Goal: Information Seeking & Learning: Learn about a topic

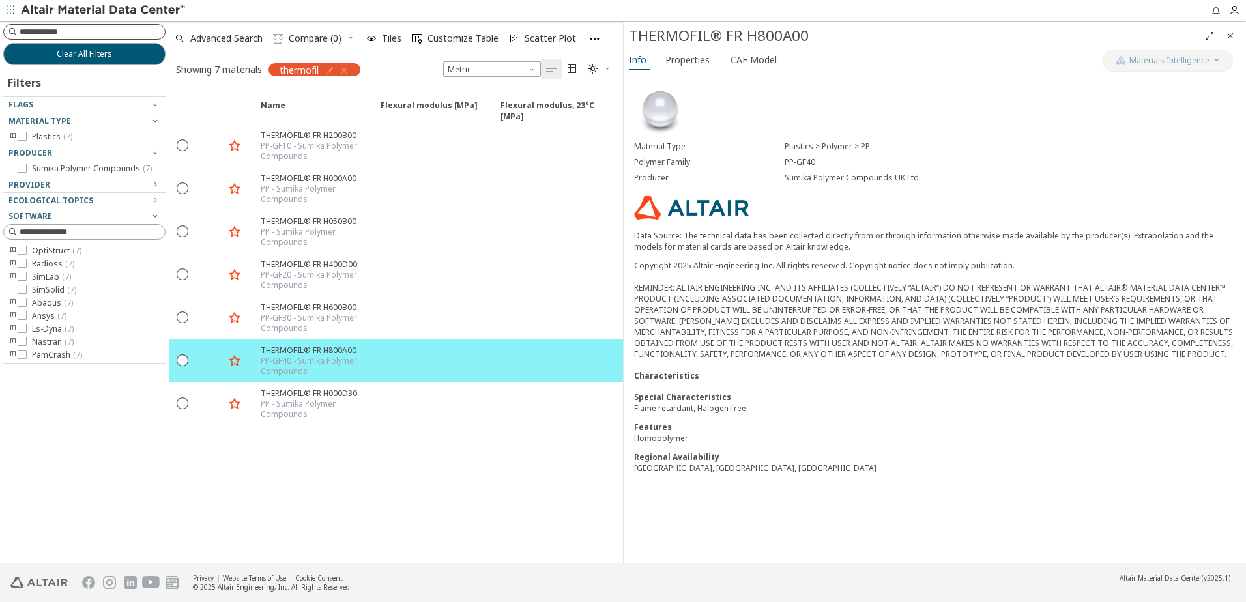
click at [89, 32] on input at bounding box center [92, 31] width 145 height 13
type input "*******"
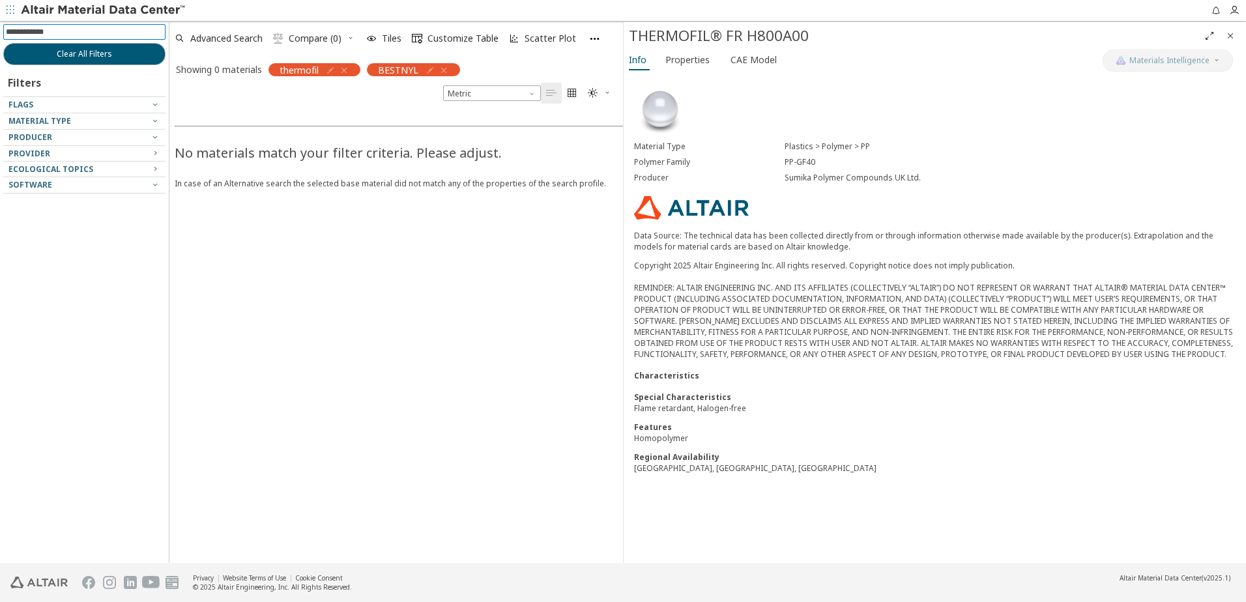
click at [345, 70] on icon "button" at bounding box center [344, 70] width 10 height 10
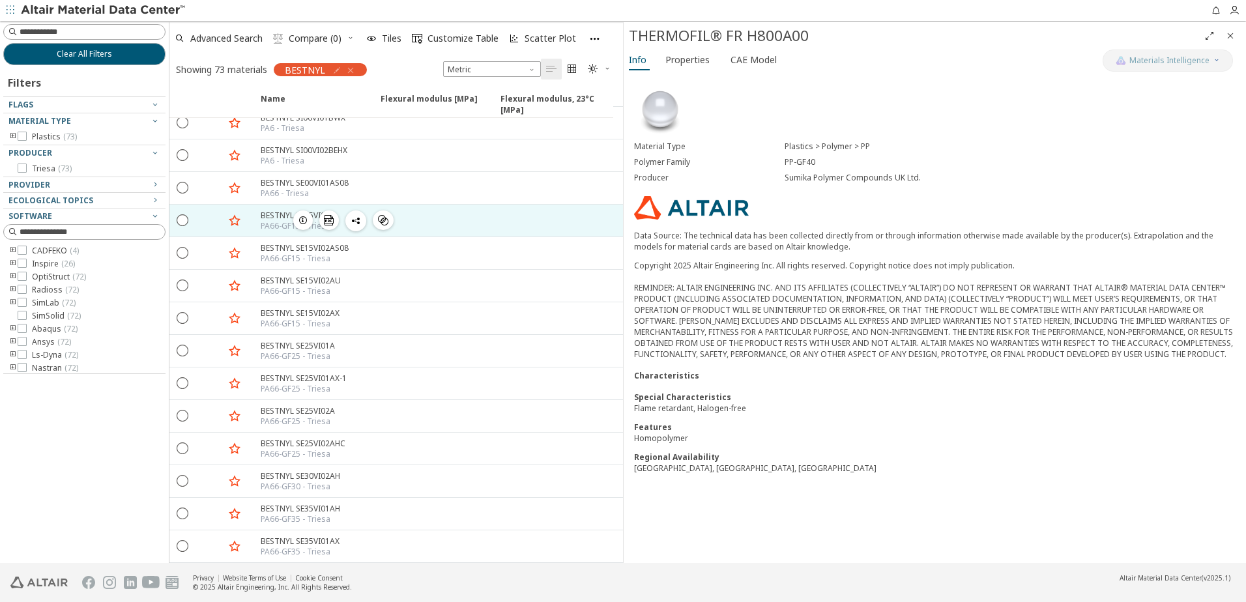
scroll to position [261, 0]
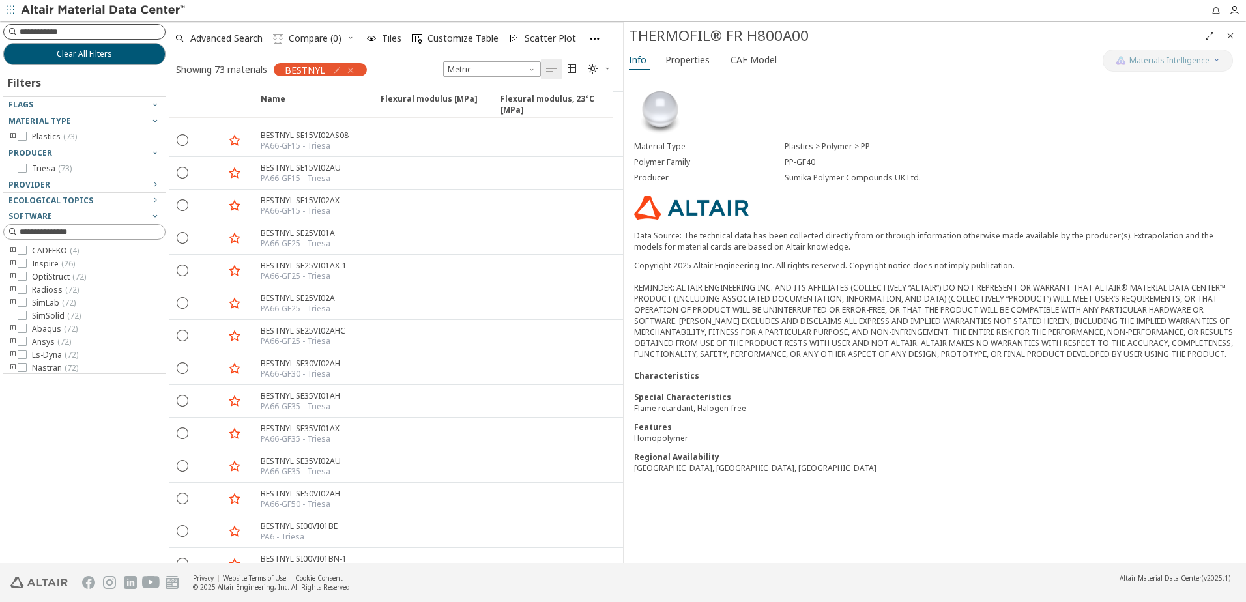
click at [53, 33] on input at bounding box center [92, 31] width 145 height 13
type input "******"
click at [53, 33] on input "******" at bounding box center [86, 32] width 160 height 14
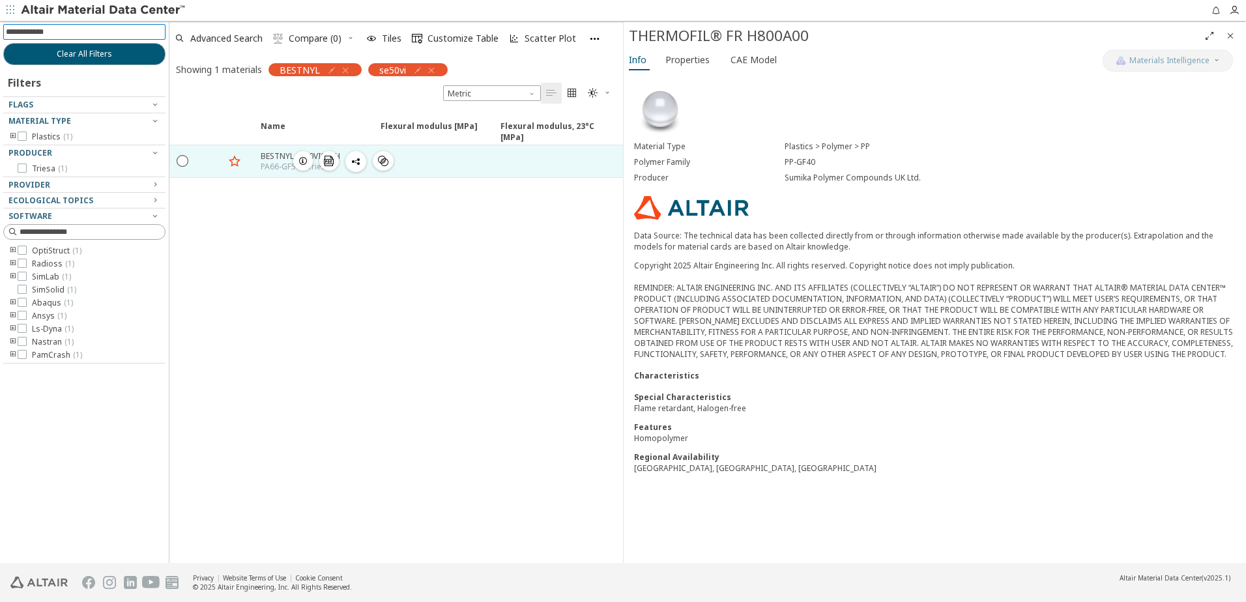
click at [269, 167] on div "PA66-GF50 - Triesa" at bounding box center [301, 167] width 80 height 10
click at [307, 160] on icon "button" at bounding box center [303, 161] width 10 height 10
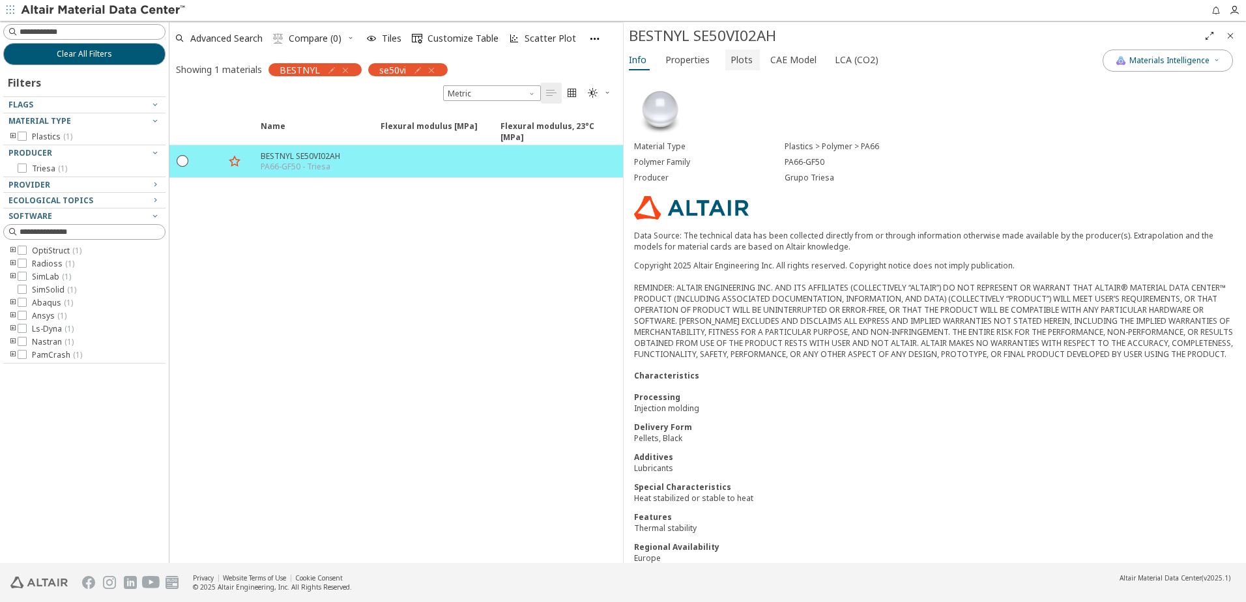
click at [738, 60] on span "Plots" at bounding box center [742, 60] width 22 height 21
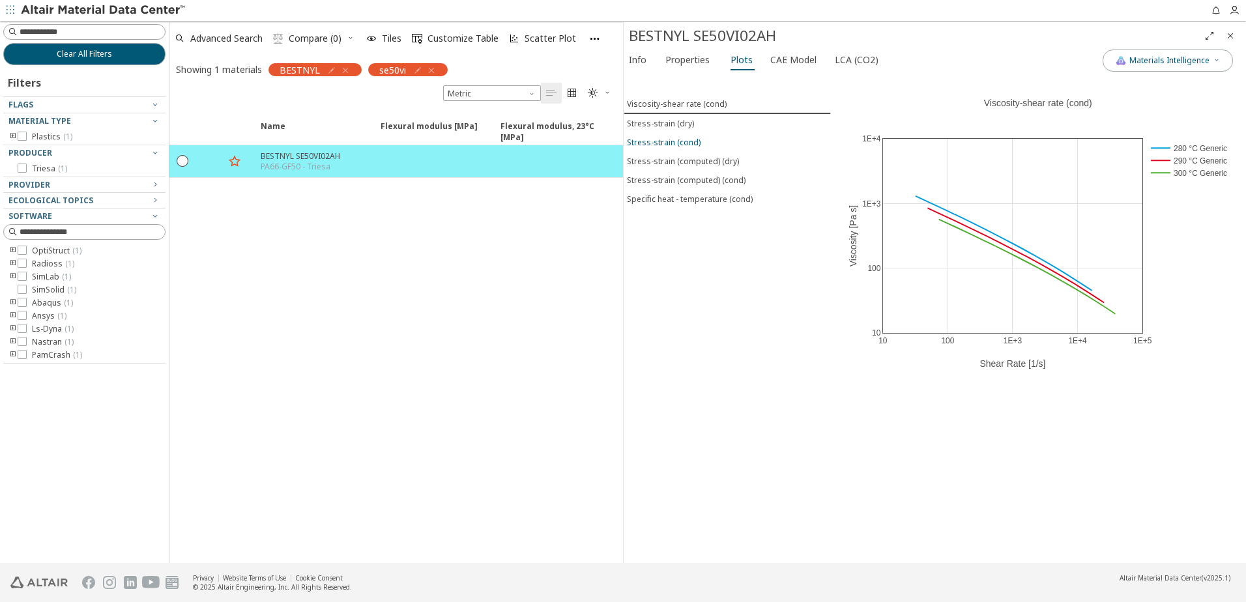
click at [671, 141] on div "Stress-strain (cond)" at bounding box center [664, 142] width 74 height 11
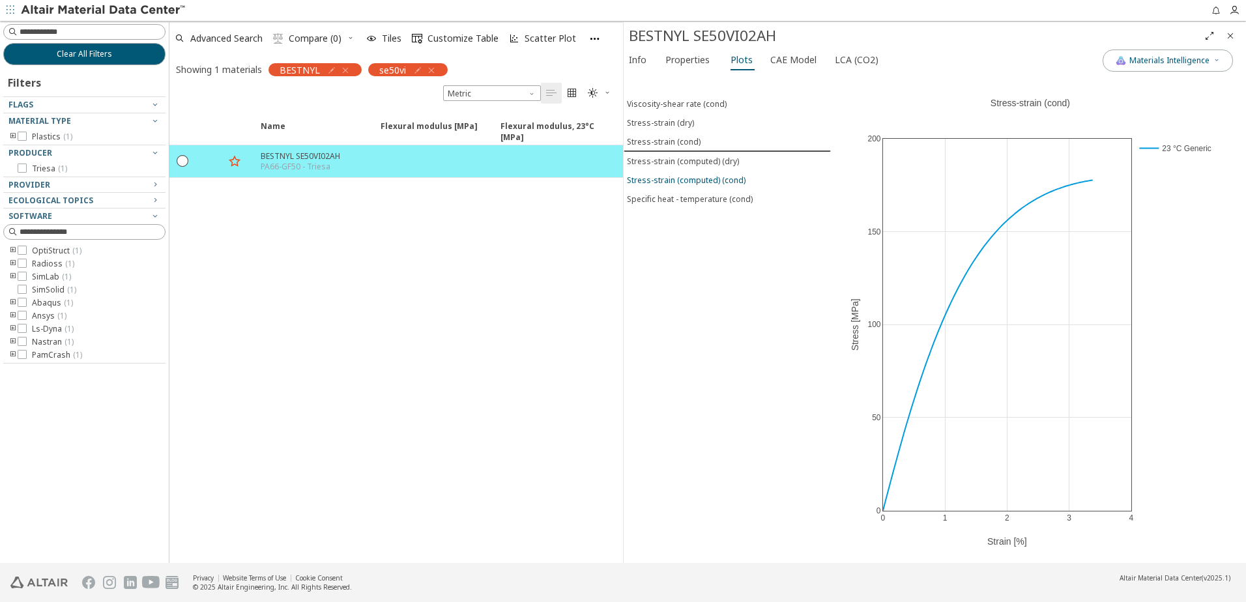
click at [722, 181] on div "Stress-strain (computed) (cond)" at bounding box center [686, 180] width 119 height 11
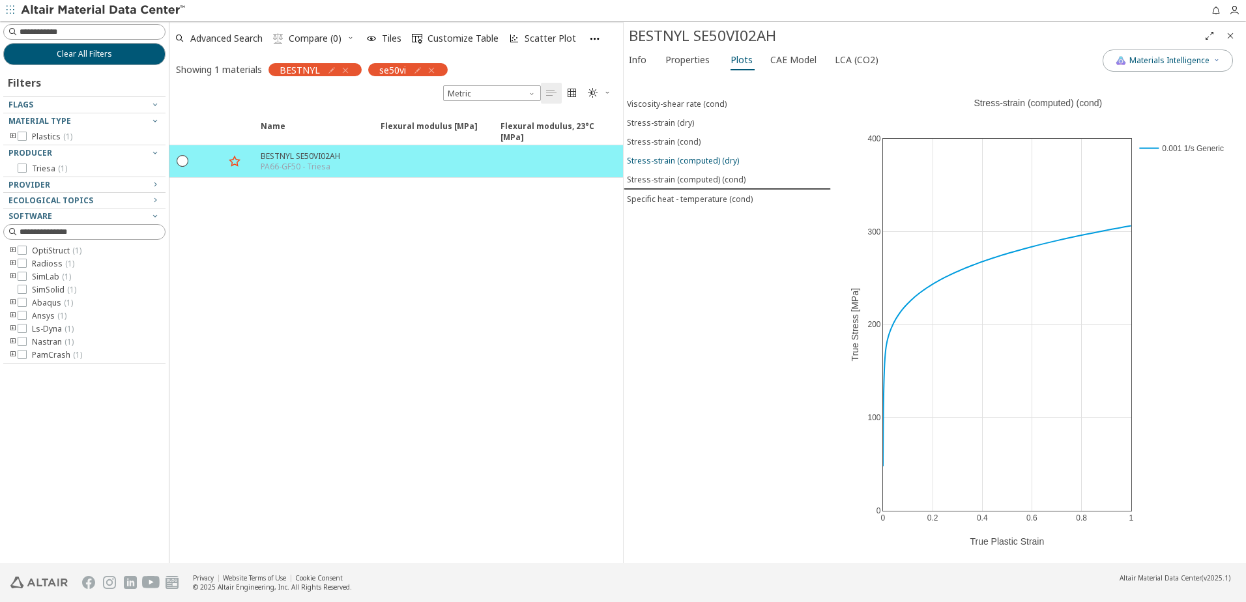
click at [716, 163] on div "Stress-strain (computed) (dry)" at bounding box center [683, 160] width 112 height 11
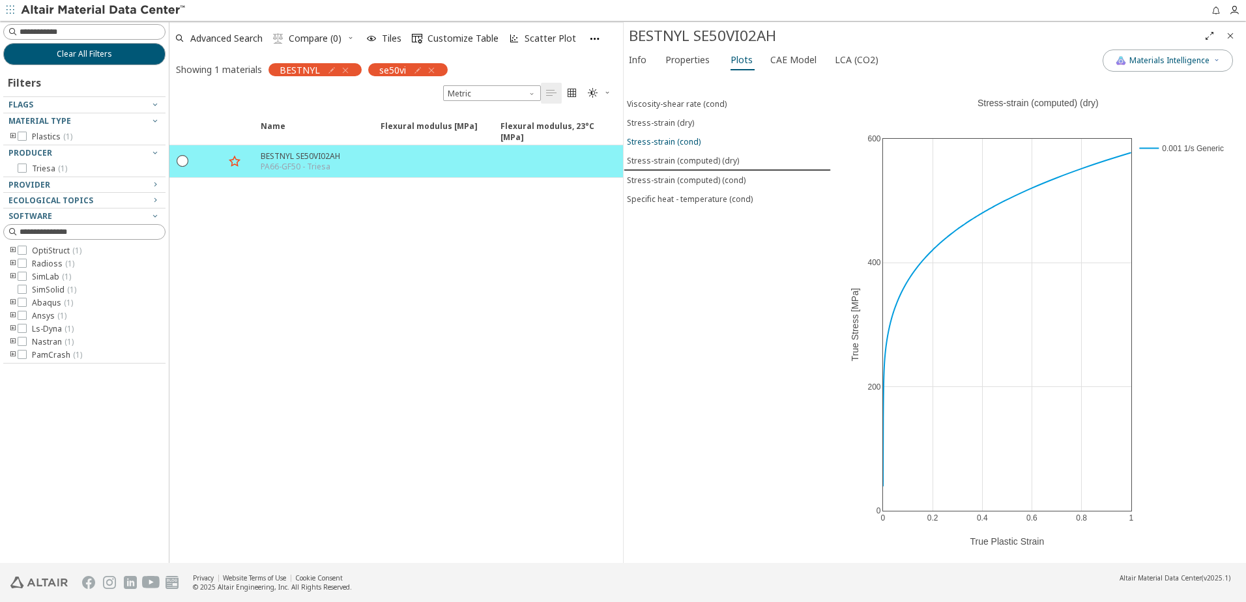
click at [679, 141] on div "Stress-strain (cond)" at bounding box center [664, 141] width 74 height 11
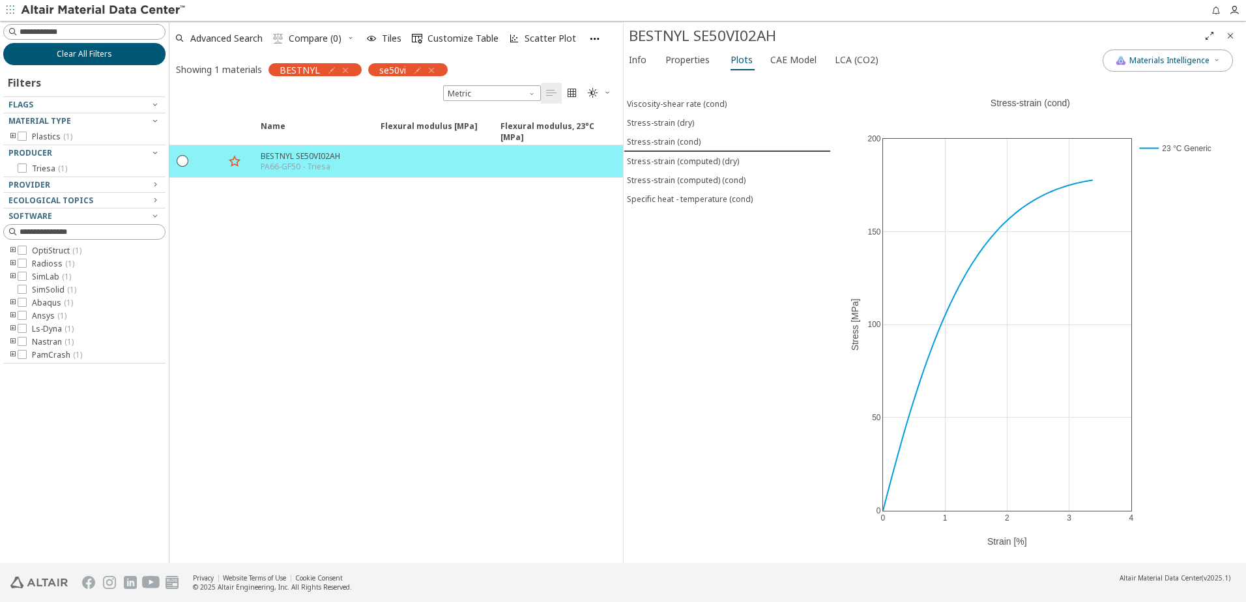
click at [106, 49] on span "Clear All Filters" at bounding box center [84, 54] width 55 height 10
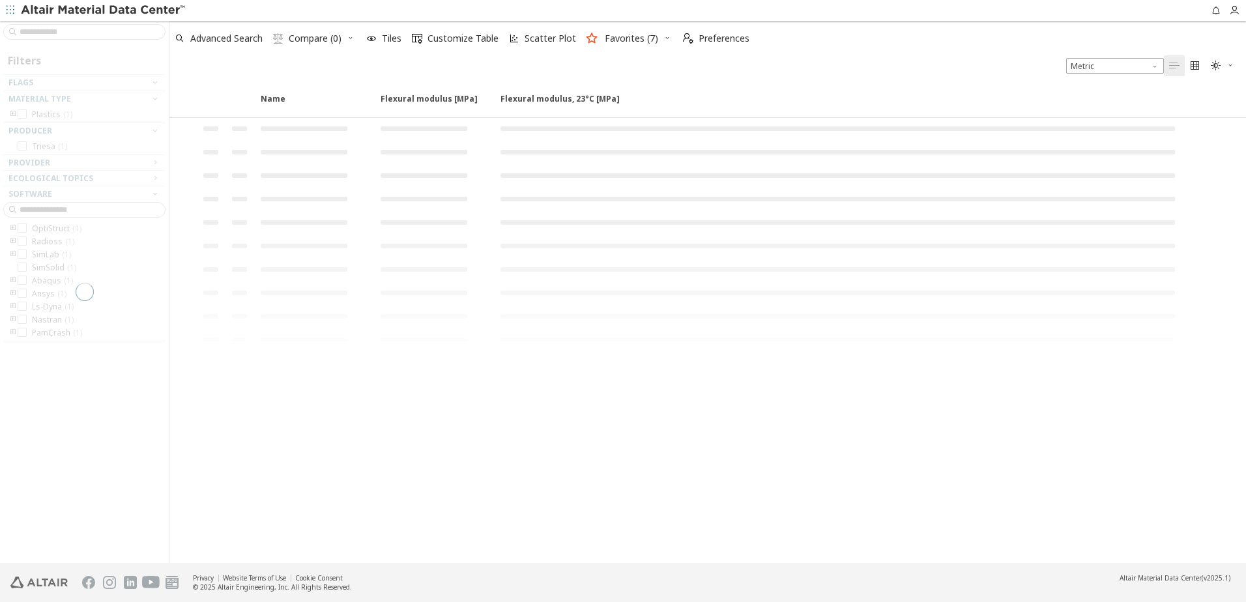
click at [80, 32] on div at bounding box center [84, 292] width 169 height 542
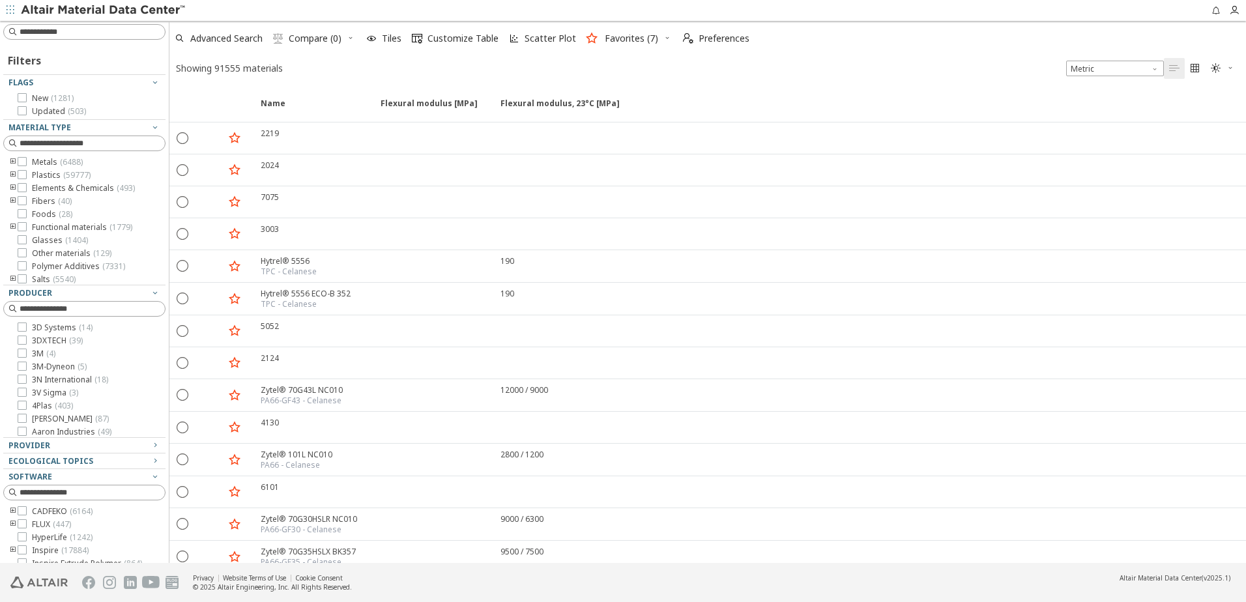
click at [81, 33] on input at bounding box center [92, 31] width 145 height 13
type input "********"
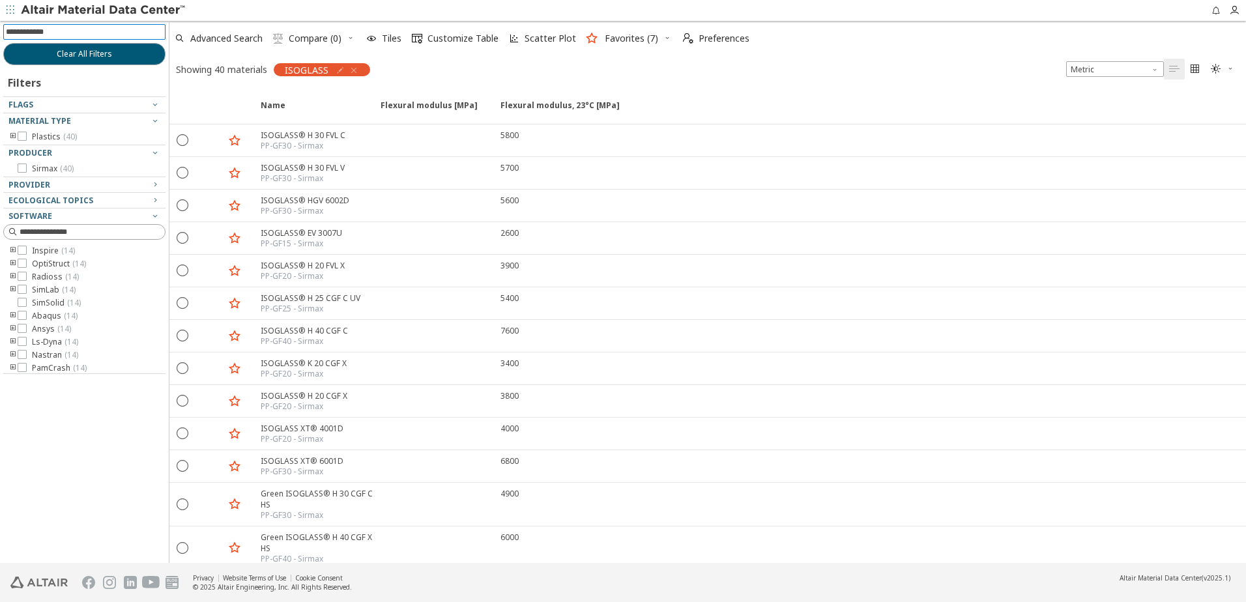
click at [80, 31] on input at bounding box center [86, 32] width 160 height 14
type input "*******"
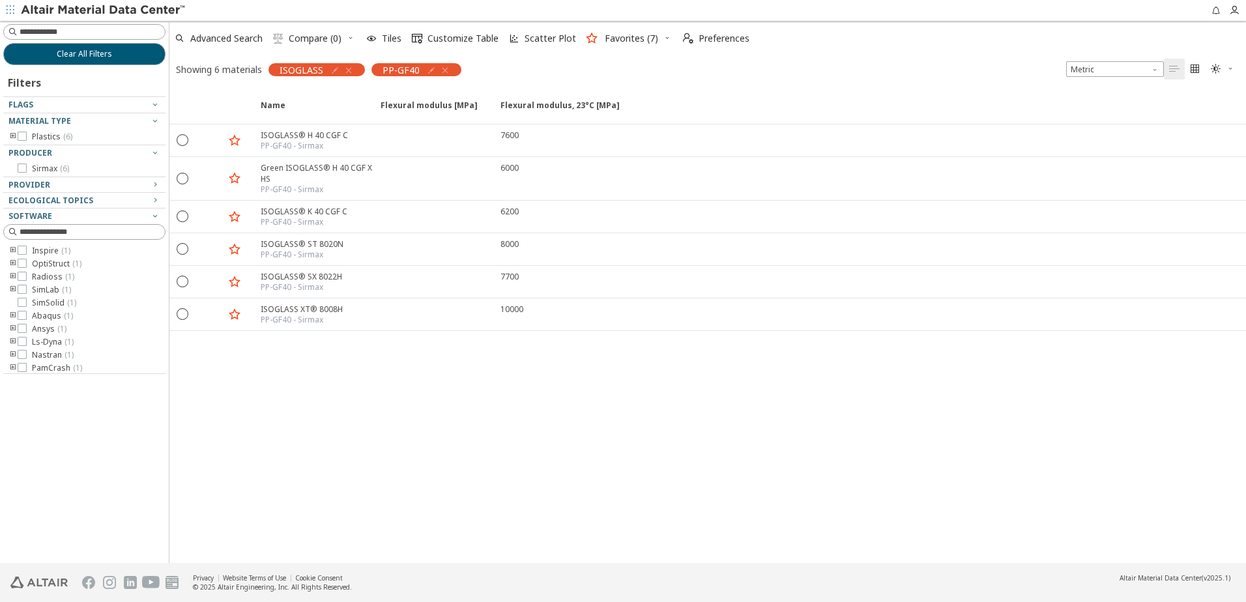
click at [809, 80] on div "Showing 6 materials ISOGLASS PP-GF40 Metric   " at bounding box center [707, 68] width 1077 height 27
click at [113, 50] on button "Clear All Filters" at bounding box center [84, 54] width 162 height 22
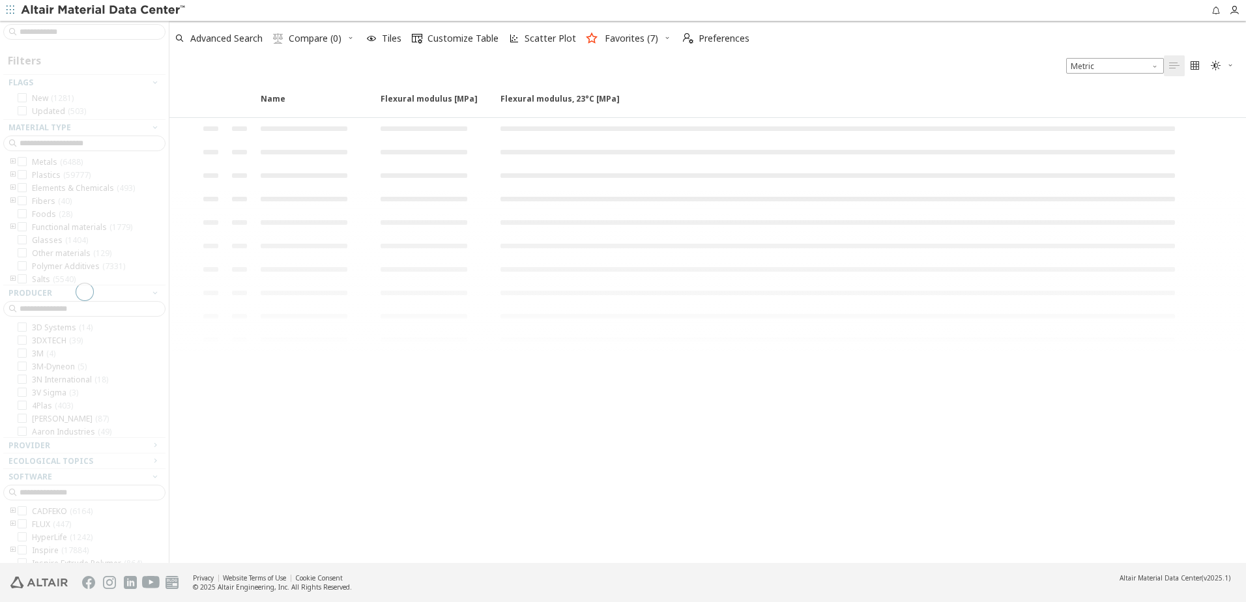
click at [104, 31] on div at bounding box center [84, 292] width 169 height 542
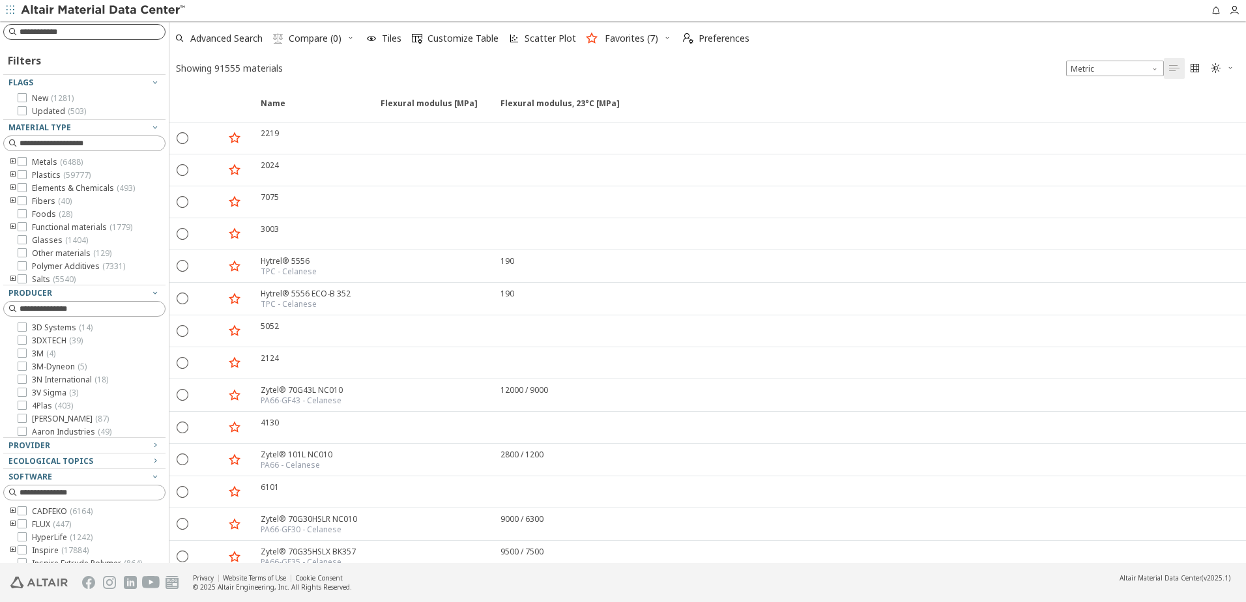
click at [104, 32] on input at bounding box center [92, 31] width 145 height 13
type input "*****"
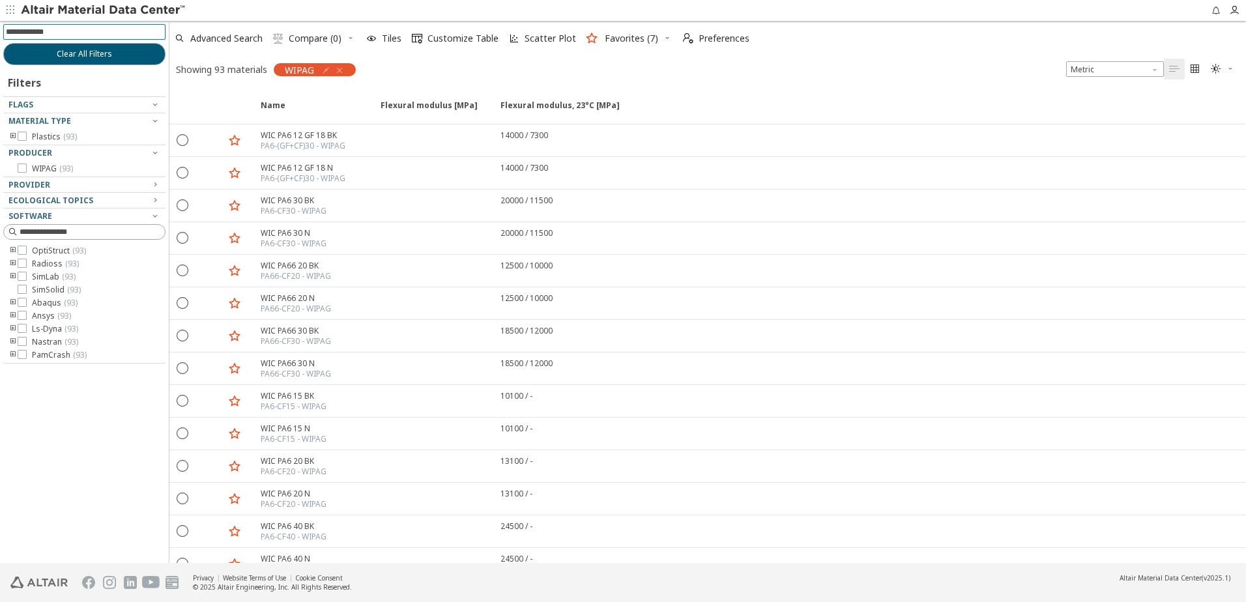
click at [91, 30] on input at bounding box center [86, 32] width 160 height 14
type input "*********"
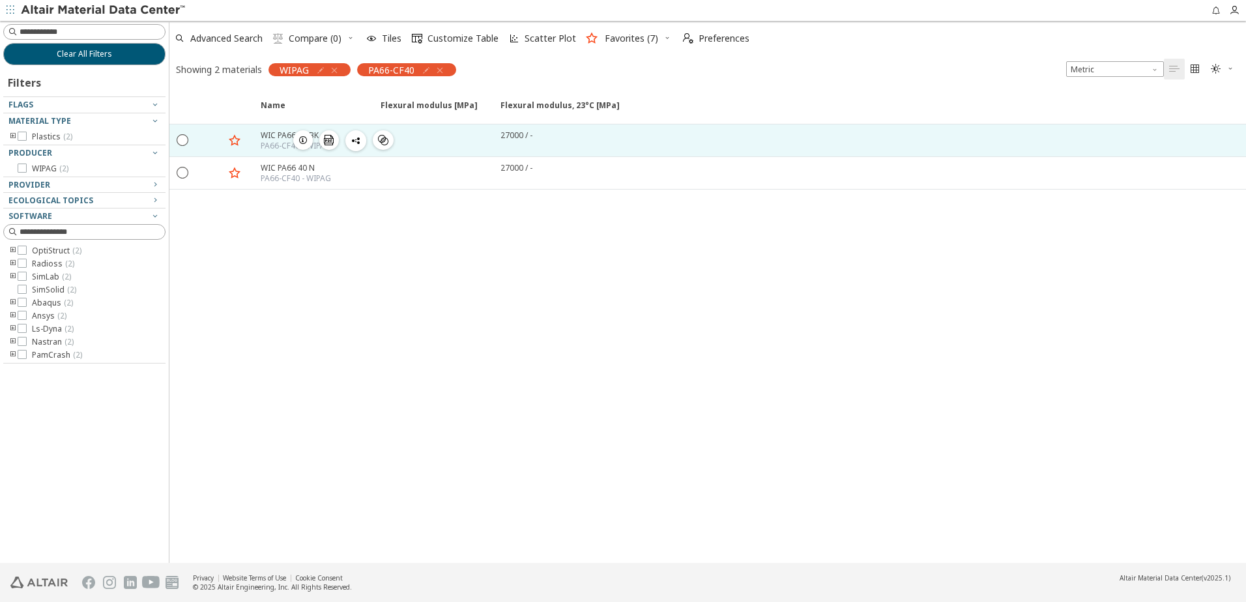
click at [305, 139] on icon "button" at bounding box center [303, 140] width 10 height 10
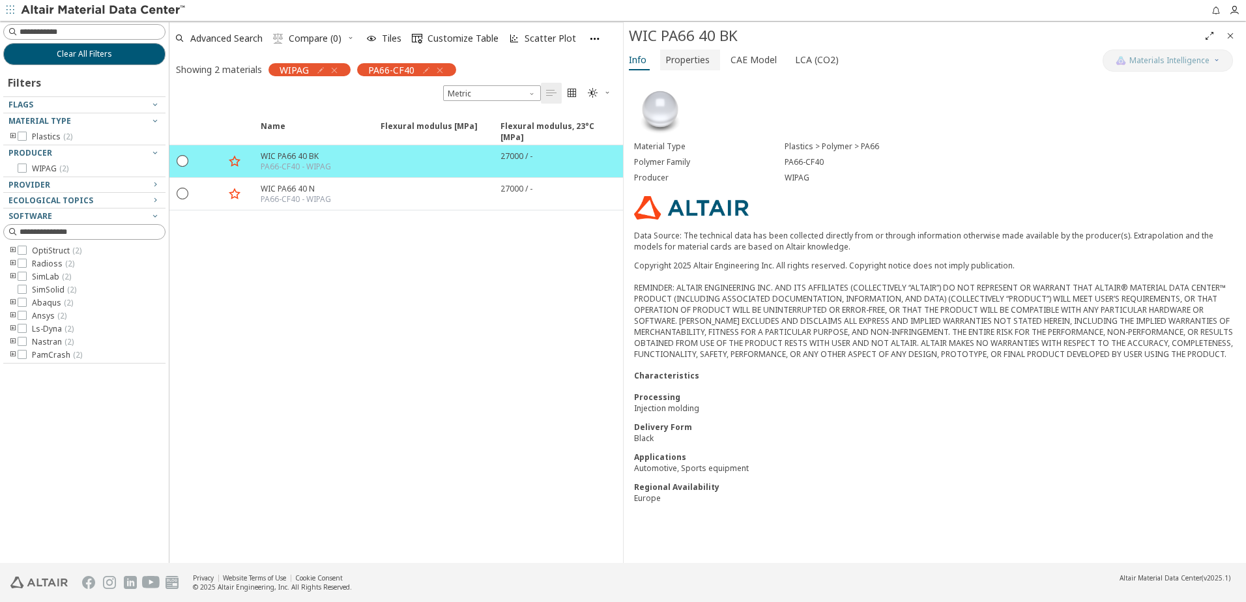
click at [690, 65] on span "Properties" at bounding box center [687, 60] width 44 height 21
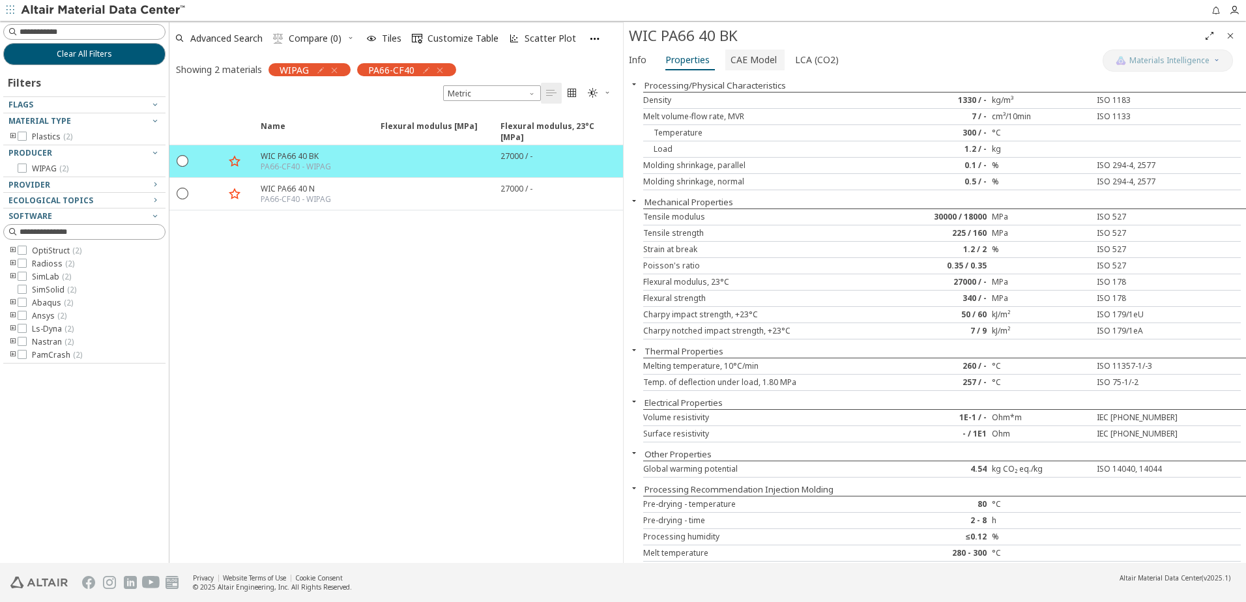
click at [743, 62] on span "CAE Model" at bounding box center [754, 60] width 46 height 21
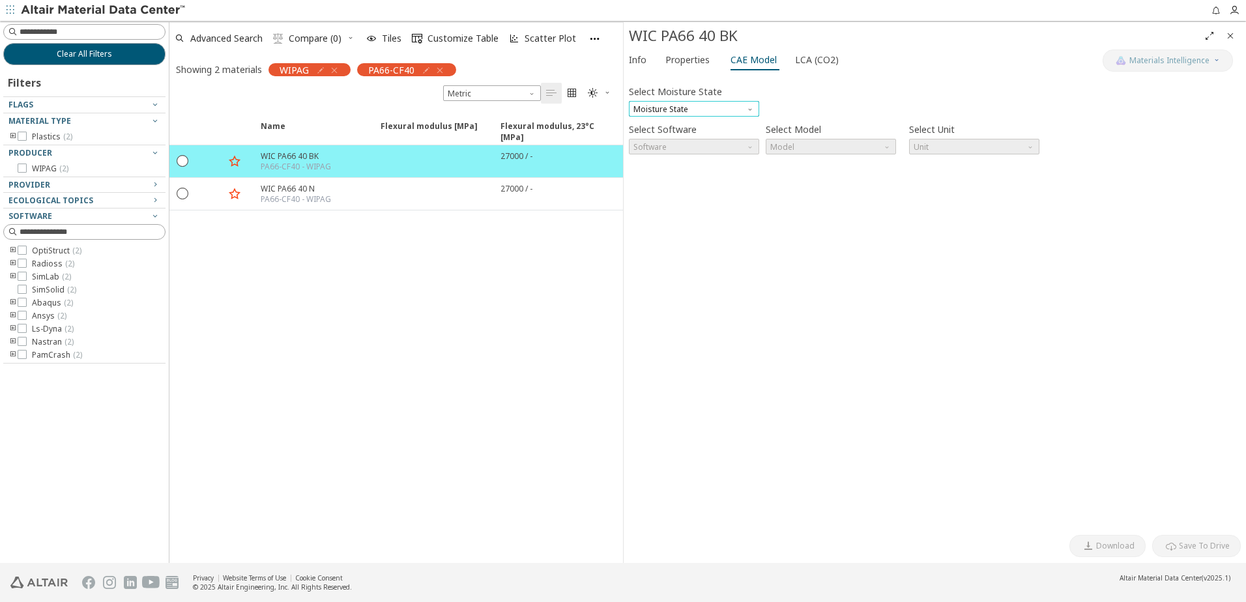
click at [752, 113] on span "Moisture State" at bounding box center [694, 109] width 130 height 16
click at [691, 137] on span "Conditioned" at bounding box center [694, 140] width 120 height 9
click at [811, 63] on span "LCA (CO2)" at bounding box center [817, 60] width 44 height 21
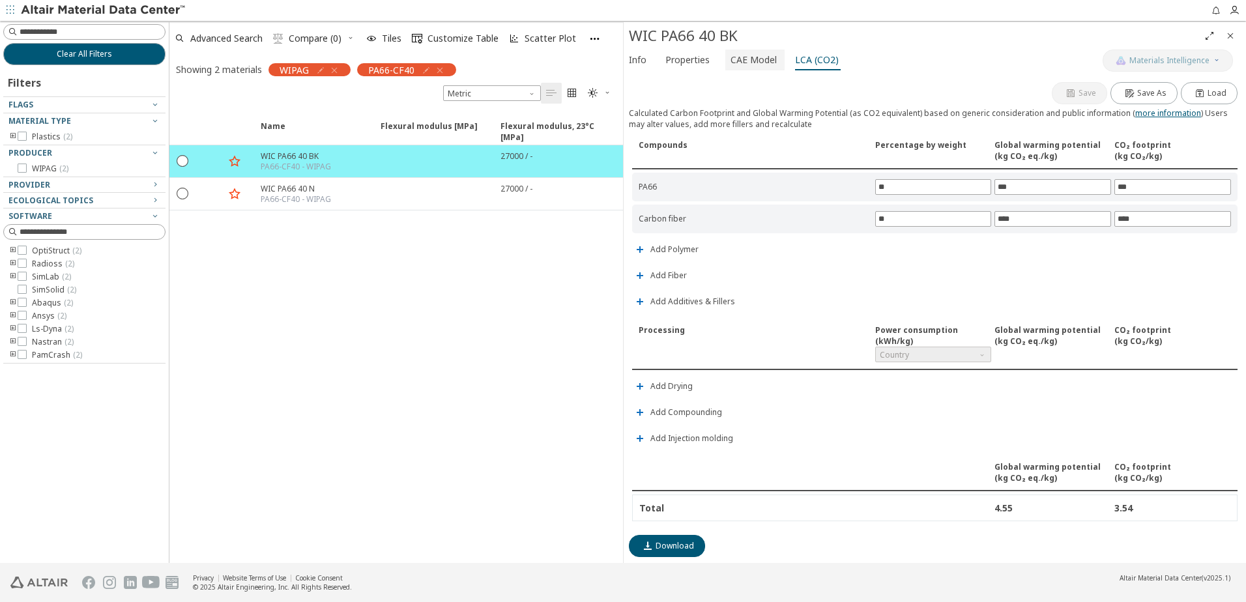
click at [764, 64] on span "CAE Model" at bounding box center [754, 60] width 46 height 21
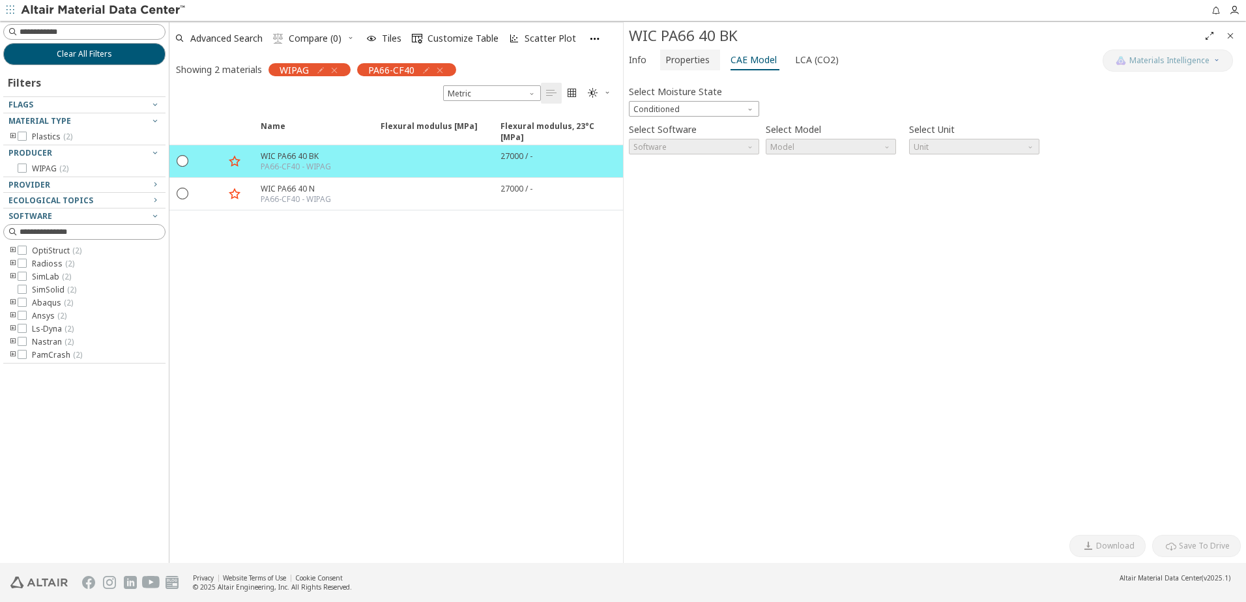
click at [699, 59] on span "Properties" at bounding box center [687, 60] width 44 height 21
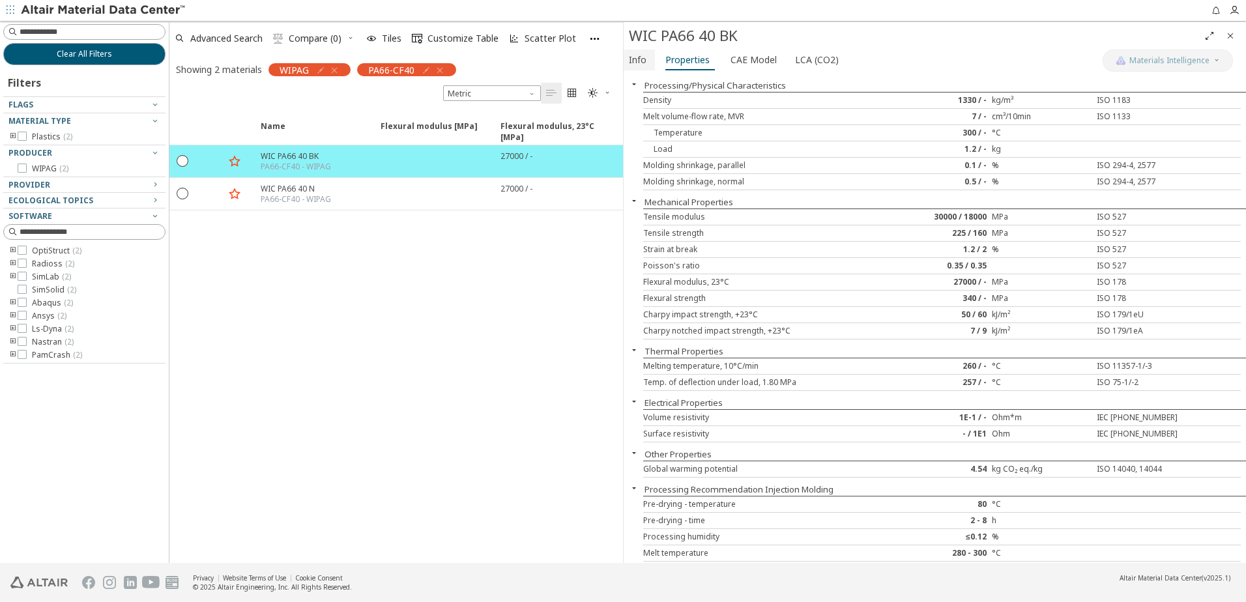
click at [638, 60] on span "Info" at bounding box center [638, 60] width 18 height 21
